Goal: Navigation & Orientation: Find specific page/section

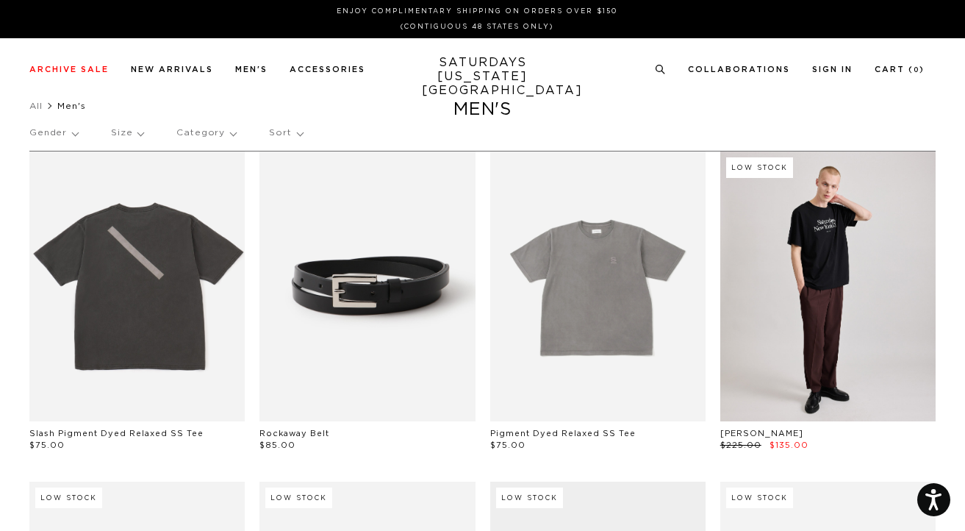
click at [197, 131] on p "Category" at bounding box center [206, 133] width 60 height 34
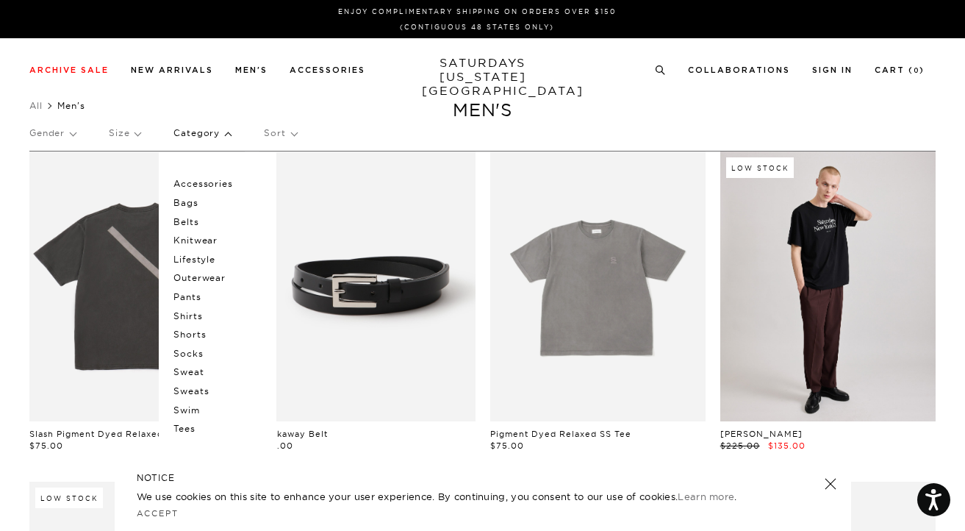
click at [189, 293] on p "Pants" at bounding box center [217, 296] width 88 height 19
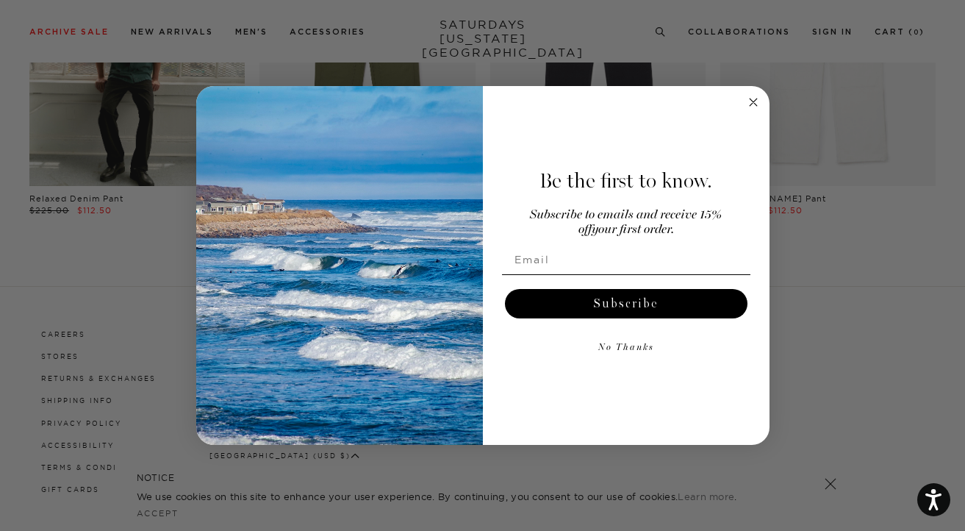
scroll to position [962, 0]
click at [753, 100] on circle "Close dialog" at bounding box center [753, 102] width 17 height 17
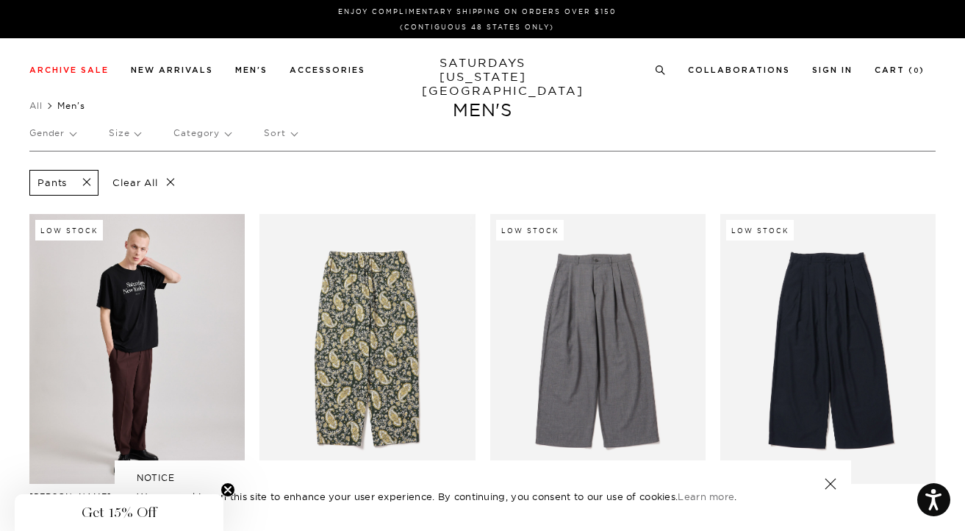
scroll to position [0, 0]
click at [203, 124] on p "Category" at bounding box center [201, 133] width 57 height 34
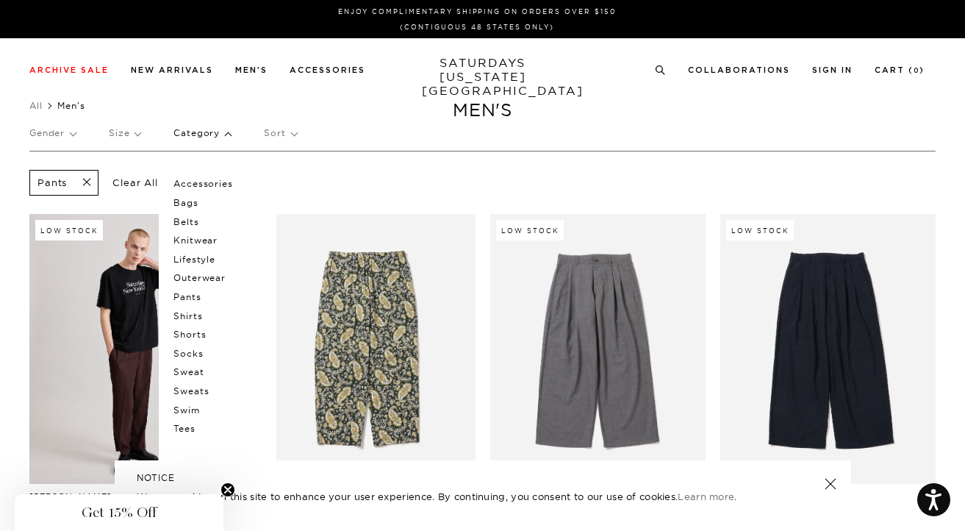
click at [203, 255] on p "Lifestyle" at bounding box center [217, 259] width 88 height 19
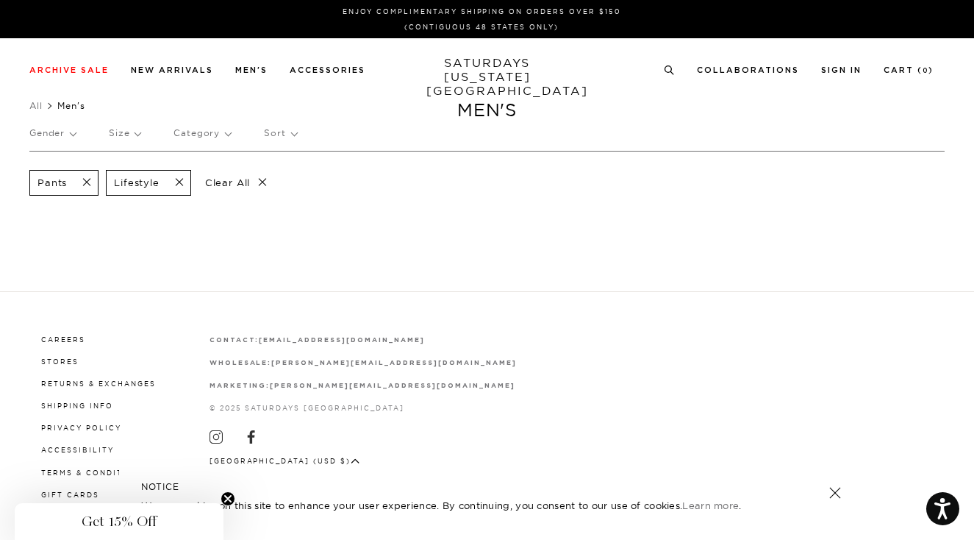
click at [85, 181] on span at bounding box center [82, 183] width 31 height 14
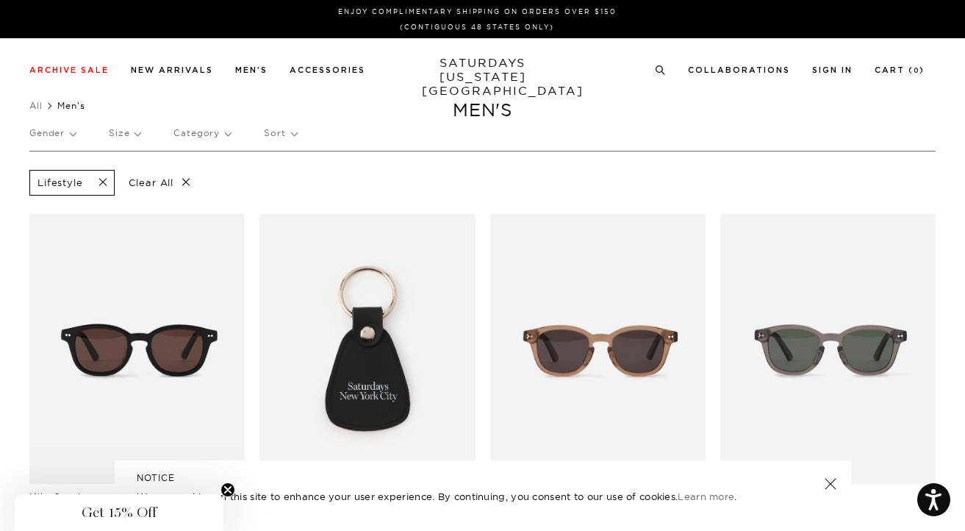
scroll to position [0, 1]
click at [100, 176] on span at bounding box center [98, 183] width 31 height 14
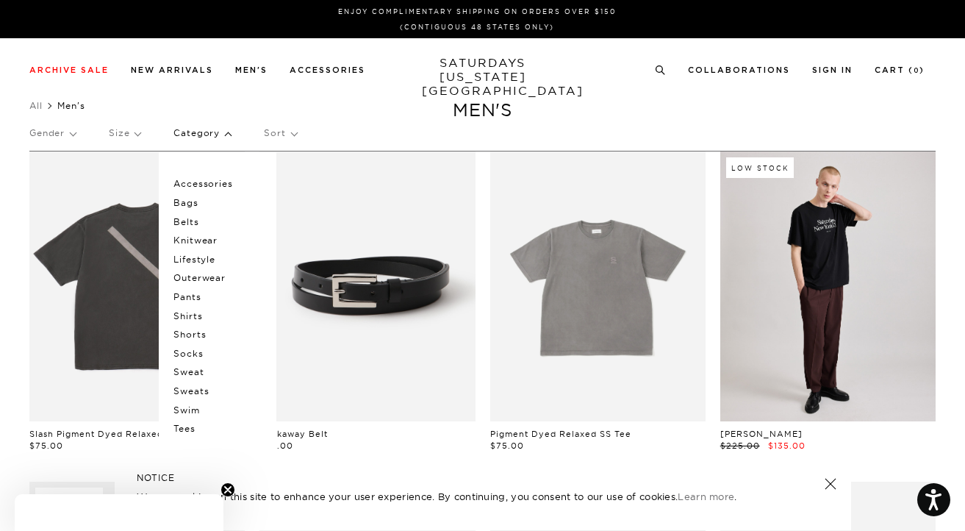
click at [186, 329] on p "Shorts" at bounding box center [217, 334] width 88 height 19
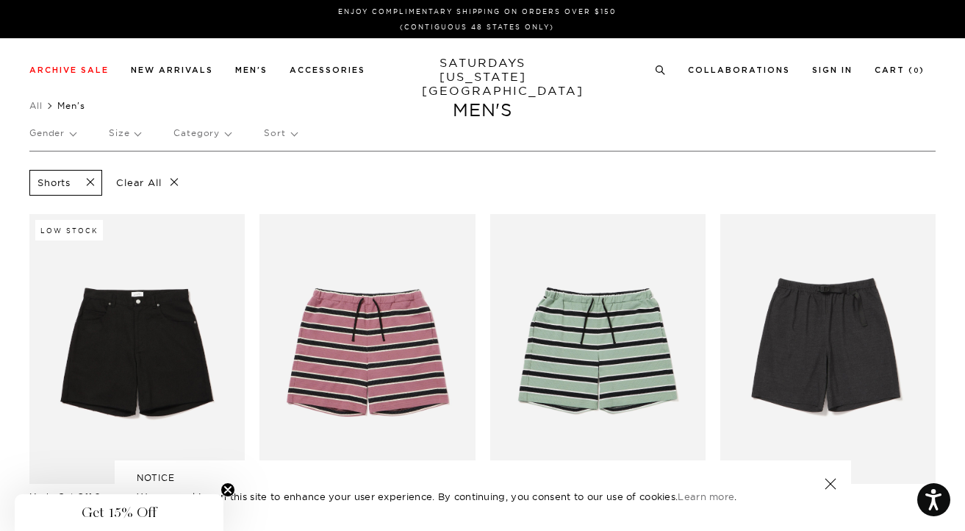
click at [92, 183] on span at bounding box center [86, 183] width 31 height 14
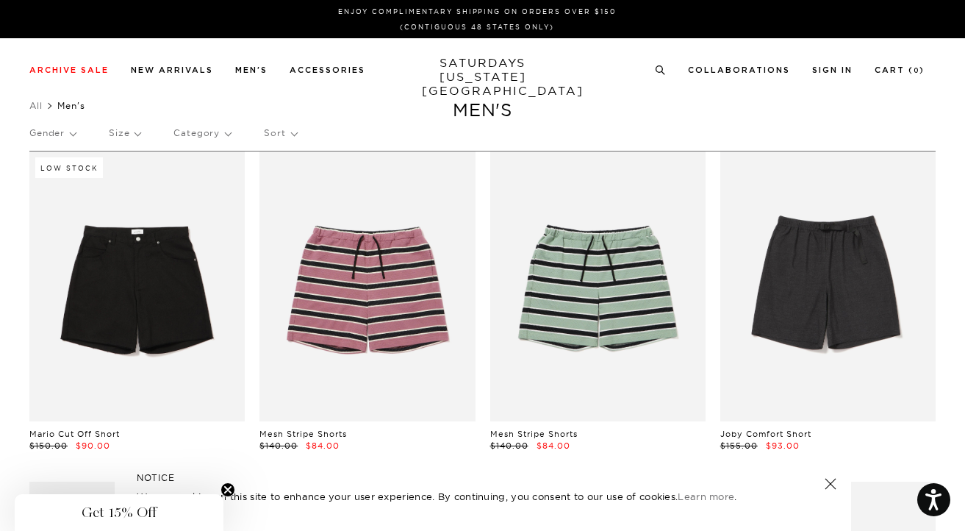
click at [197, 131] on p "Category" at bounding box center [201, 133] width 57 height 34
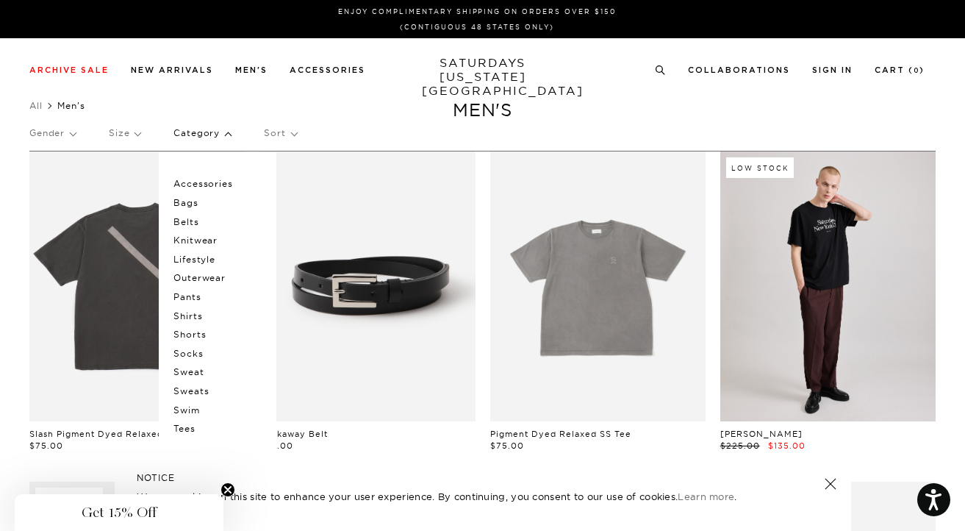
click at [190, 310] on p "Shirts" at bounding box center [217, 316] width 88 height 19
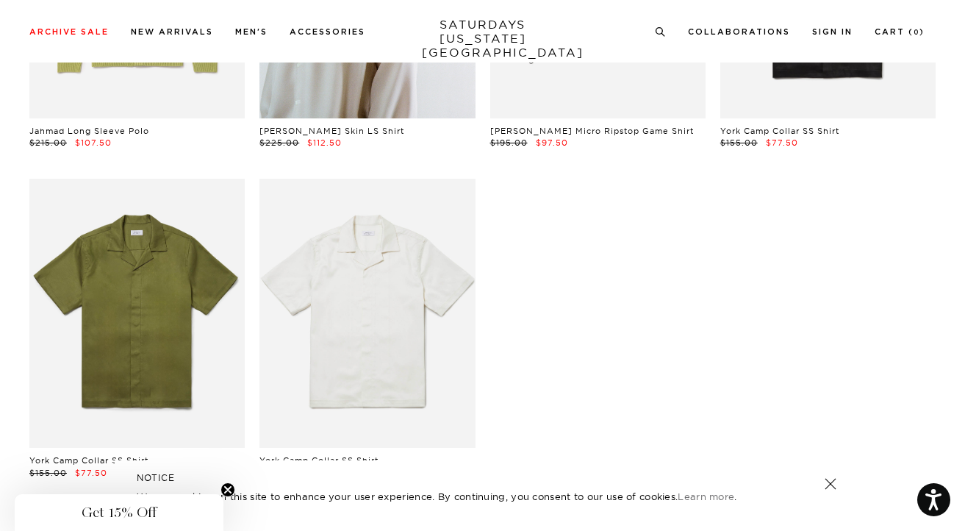
scroll to position [1700, 0]
